Goal: Task Accomplishment & Management: Manage account settings

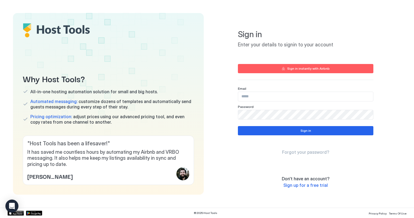
click at [252, 98] on input "Input Field" at bounding box center [305, 96] width 135 height 9
type input "**********"
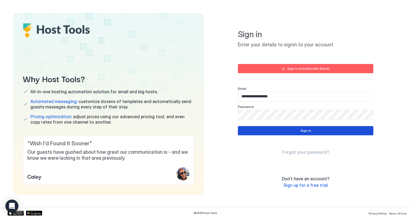
click at [266, 133] on button "Sign in" at bounding box center [306, 130] width 136 height 9
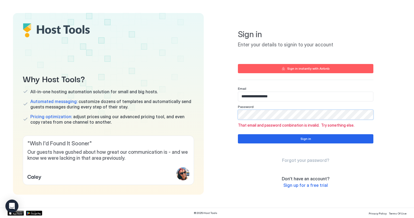
click at [220, 113] on div "**********" at bounding box center [305, 104] width 191 height 182
click at [296, 161] on span "Forgot your password?" at bounding box center [305, 160] width 47 height 5
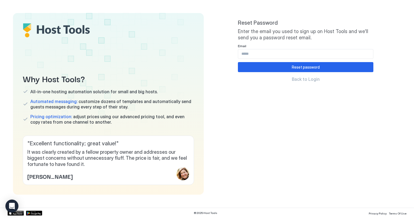
click at [257, 50] on input "Input Field" at bounding box center [305, 53] width 135 height 9
click at [280, 53] on input "Input Field" at bounding box center [305, 53] width 135 height 9
type input "**********"
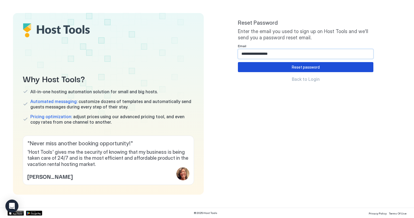
click at [278, 67] on button "Reset password" at bounding box center [306, 67] width 136 height 10
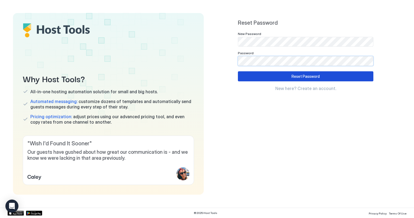
click at [316, 78] on div "Reset Password" at bounding box center [306, 76] width 28 height 6
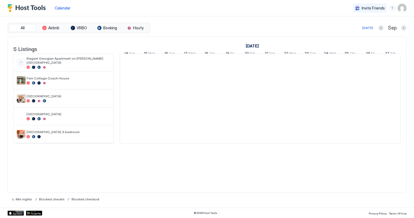
scroll to position [0, 301]
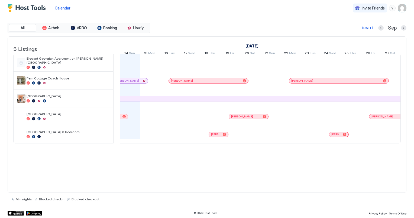
click at [110, 169] on div "5 Listings [DATE] [DATE] [DATE] 30 Sat 31 Sun 1 Mon 2 Tue 3 Wed 4 Thu 5 Fri 6 S…" at bounding box center [207, 114] width 399 height 157
click at [53, 24] on div "All Airbnb VRBO Booking Houfy" at bounding box center [79, 28] width 143 height 10
click at [49, 24] on div "All Airbnb VRBO Booking Houfy" at bounding box center [79, 28] width 143 height 10
click at [49, 25] on button "Airbnb" at bounding box center [50, 28] width 27 height 8
click at [23, 24] on div "All Airbnb VRBO Booking Houfy" at bounding box center [79, 28] width 143 height 10
